Goal: Use online tool/utility

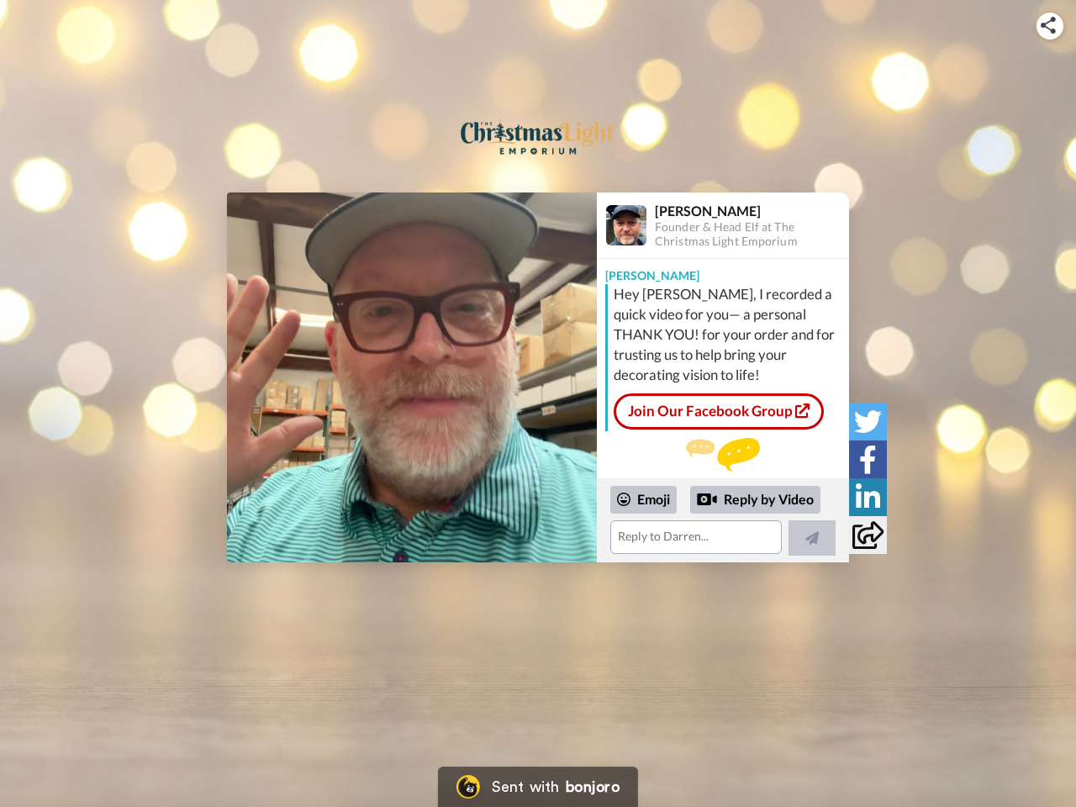
click at [1050, 25] on img at bounding box center [1048, 25] width 15 height 17
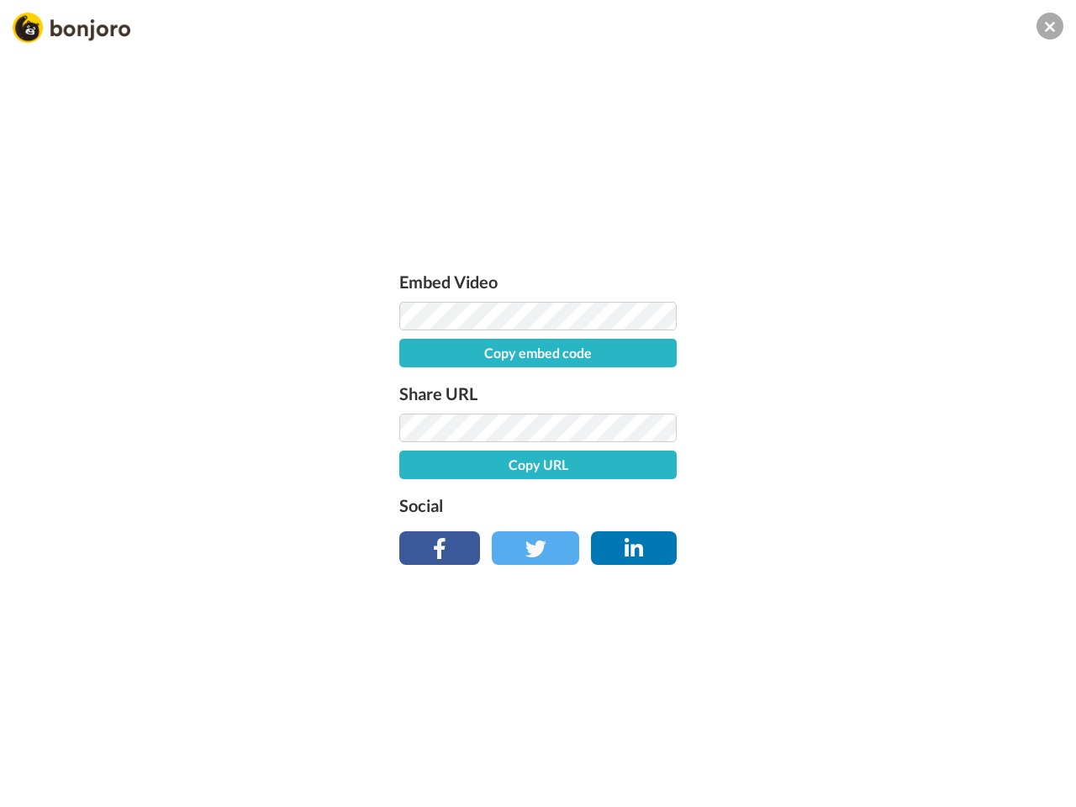
click at [412, 377] on div "Embed Video Copy embed code Share URL Copy URL Social" at bounding box center [538, 413] width 294 height 291
click at [723, 520] on div "Embed Video Copy embed code Share URL Copy URL Social" at bounding box center [538, 494] width 1076 height 807
click at [644, 499] on label "Social" at bounding box center [537, 505] width 277 height 27
click at [756, 500] on div "Embed Video Copy embed code Share URL Copy URL Social" at bounding box center [538, 494] width 1076 height 807
click at [812, 538] on div "Embed Video Copy embed code Share URL Copy URL Social" at bounding box center [538, 494] width 1076 height 807
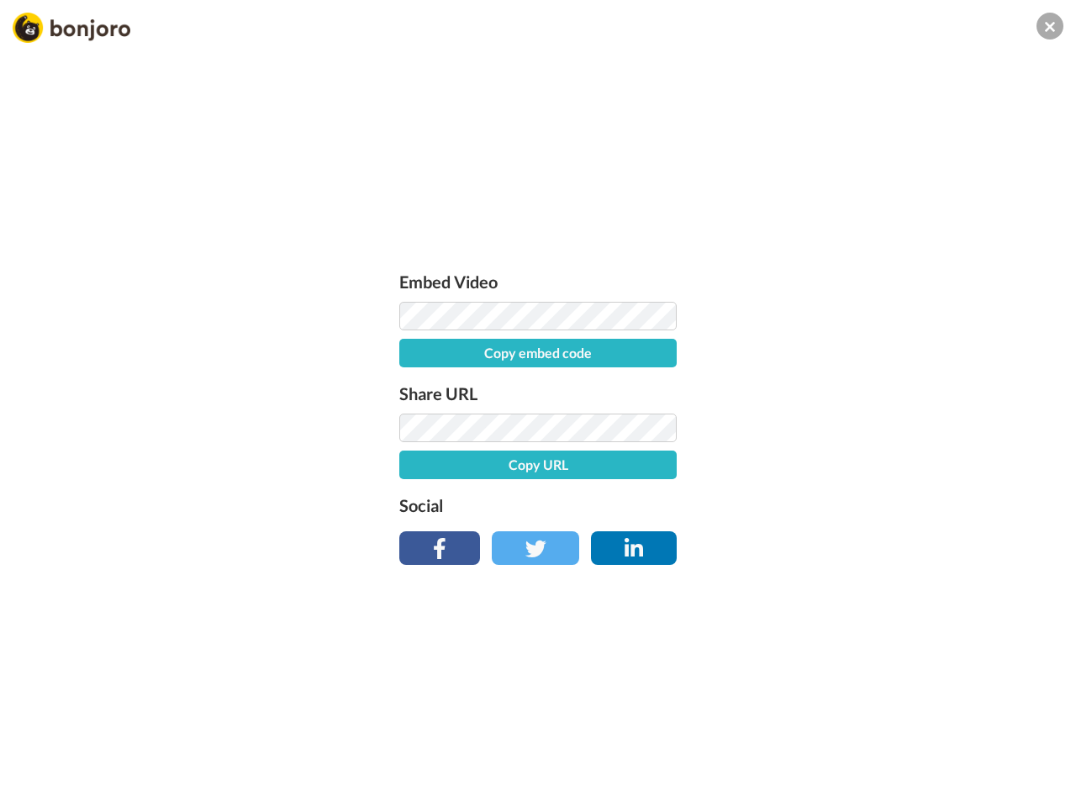
click at [867, 421] on div "Embed Video Copy embed code Share URL Copy URL Social" at bounding box center [538, 494] width 1076 height 807
click at [867, 459] on div "Embed Video Copy embed code Share URL Copy URL Social" at bounding box center [538, 494] width 1076 height 807
click at [867, 497] on div "Embed Video Copy embed code Share URL Copy URL Social" at bounding box center [538, 494] width 1076 height 807
click at [867, 535] on div "Embed Video Copy embed code Share URL Copy URL Social" at bounding box center [538, 494] width 1076 height 807
